Goal: Information Seeking & Learning: Learn about a topic

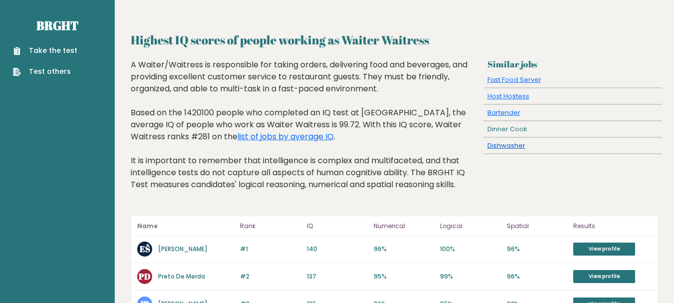
click at [511, 146] on link "Dishwasher" at bounding box center [507, 145] width 38 height 9
click at [506, 147] on link "Dishwasher" at bounding box center [507, 145] width 38 height 9
click at [239, 137] on link "list of jobs by average IQ" at bounding box center [286, 136] width 96 height 11
click at [253, 138] on link "list of jobs by average IQ" at bounding box center [286, 136] width 96 height 11
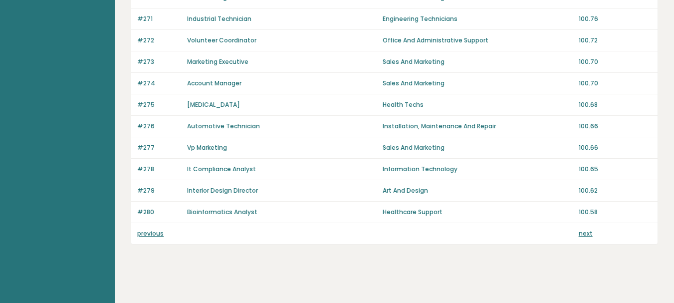
scroll to position [754, 0]
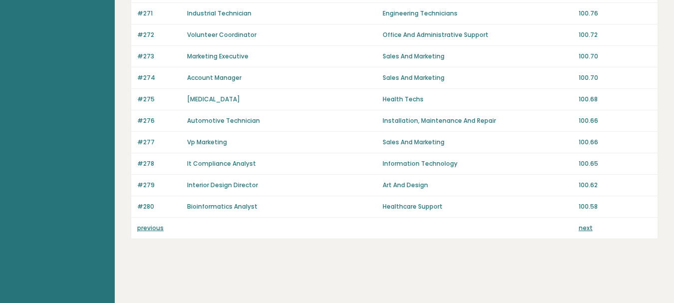
click at [587, 229] on link "next" at bounding box center [586, 228] width 14 height 8
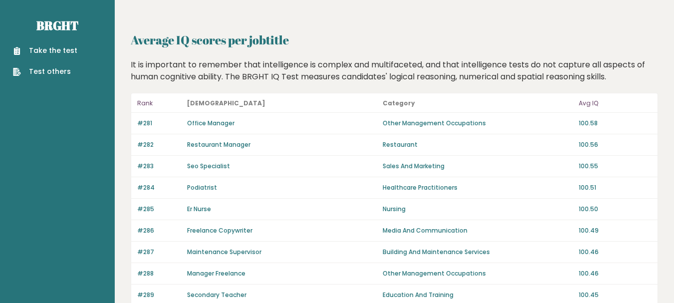
drag, startPoint x: 0, startPoint y: 0, endPoint x: 659, endPoint y: 22, distance: 659.6
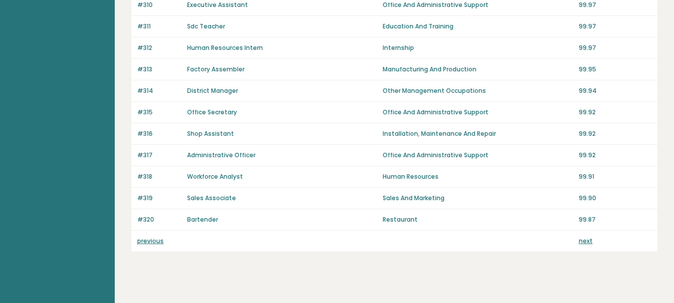
scroll to position [754, 0]
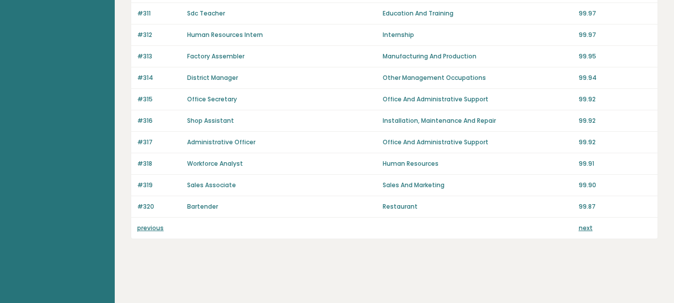
click at [585, 228] on link "next" at bounding box center [586, 228] width 14 height 8
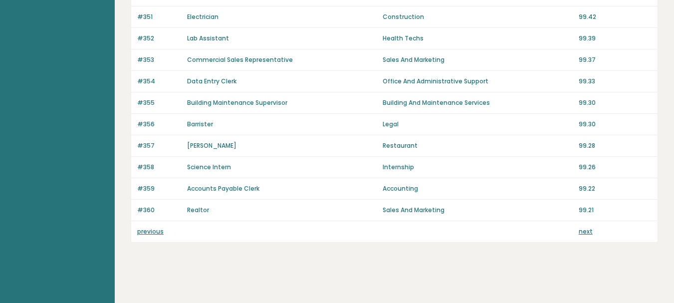
scroll to position [754, 0]
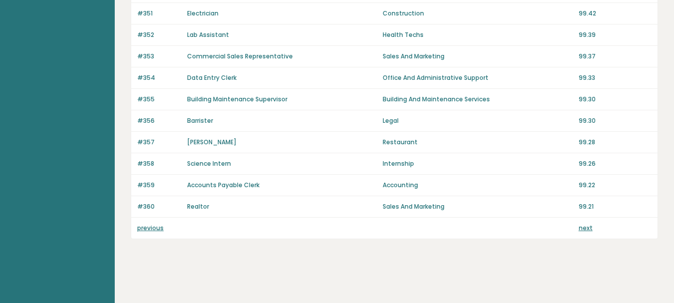
click at [587, 227] on link "next" at bounding box center [586, 228] width 14 height 8
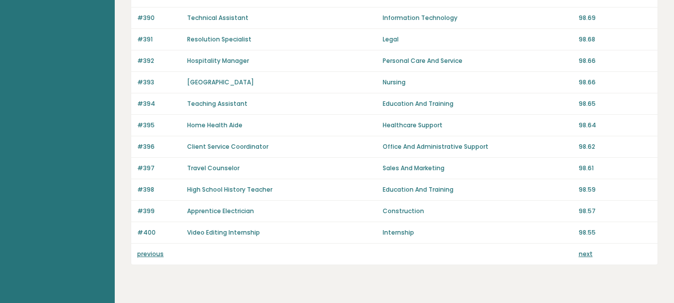
scroll to position [754, 0]
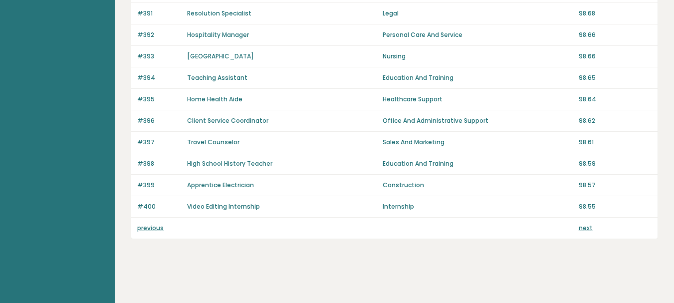
click at [585, 228] on link "next" at bounding box center [586, 228] width 14 height 8
click at [584, 229] on link "next" at bounding box center [586, 228] width 14 height 8
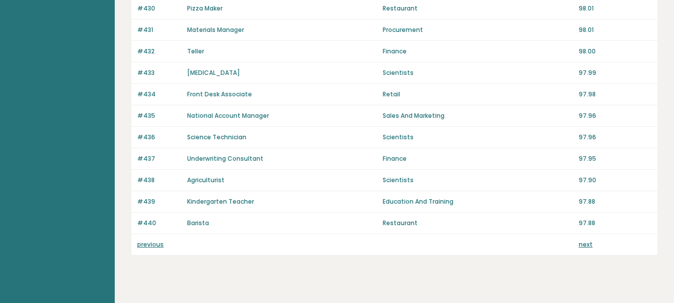
scroll to position [754, 0]
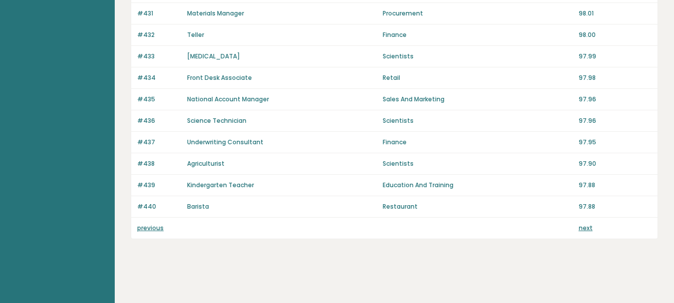
click at [584, 228] on link "next" at bounding box center [586, 228] width 14 height 8
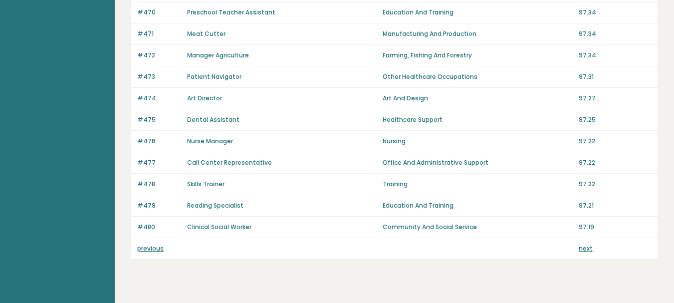
scroll to position [754, 0]
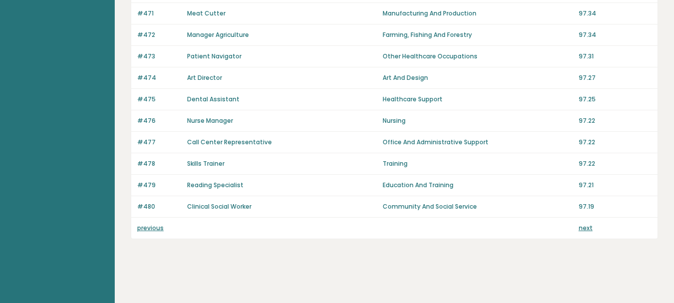
click at [586, 228] on link "next" at bounding box center [586, 228] width 14 height 8
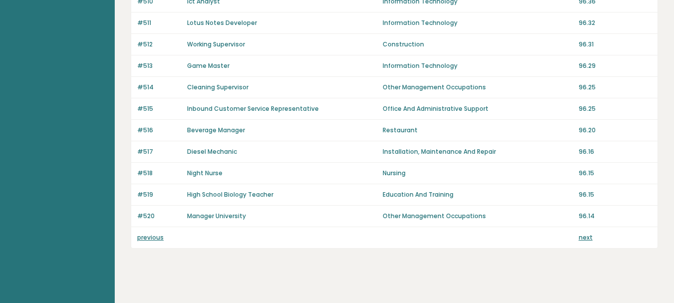
scroll to position [754, 0]
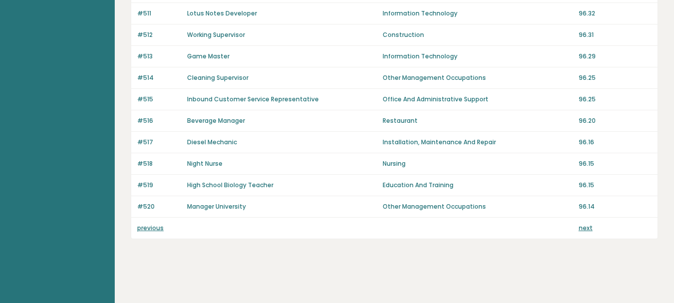
click at [584, 229] on link "next" at bounding box center [586, 228] width 14 height 8
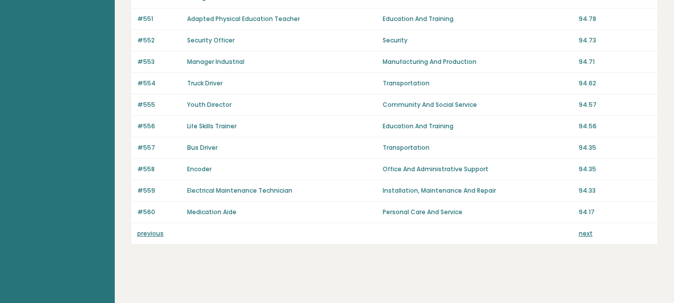
scroll to position [754, 0]
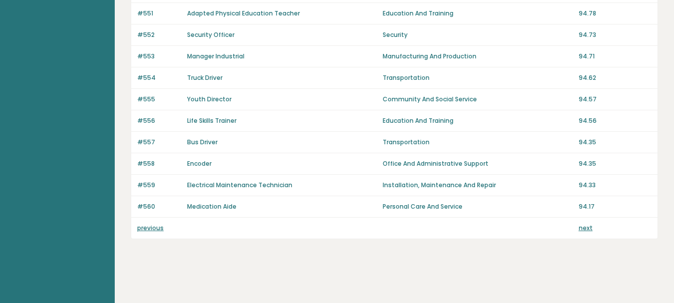
click at [586, 228] on link "next" at bounding box center [586, 228] width 14 height 8
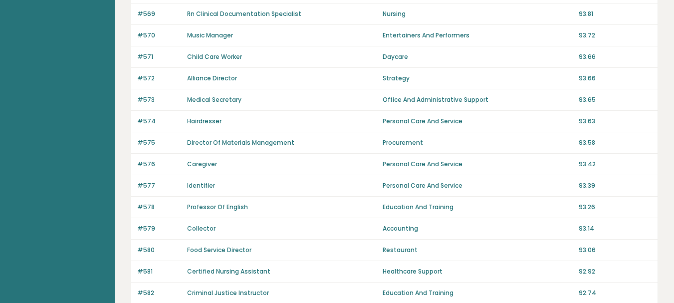
scroll to position [276, 0]
